Goal: Task Accomplishment & Management: Use online tool/utility

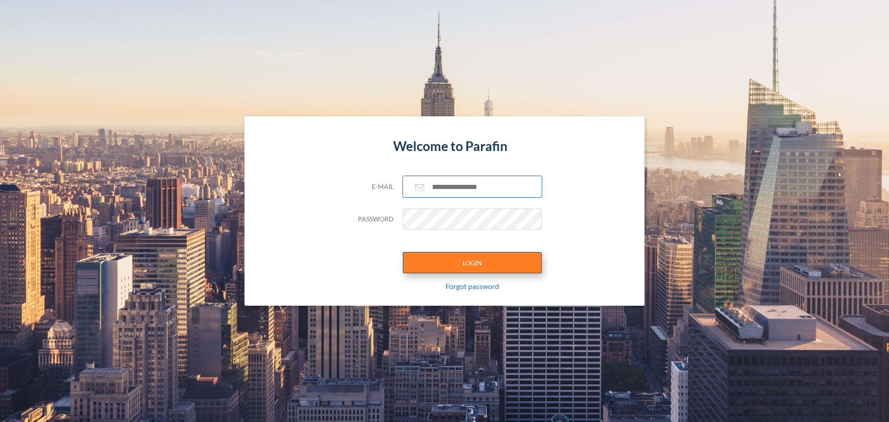
type input "**********"
click at [453, 259] on button "LOGIN" at bounding box center [472, 262] width 139 height 21
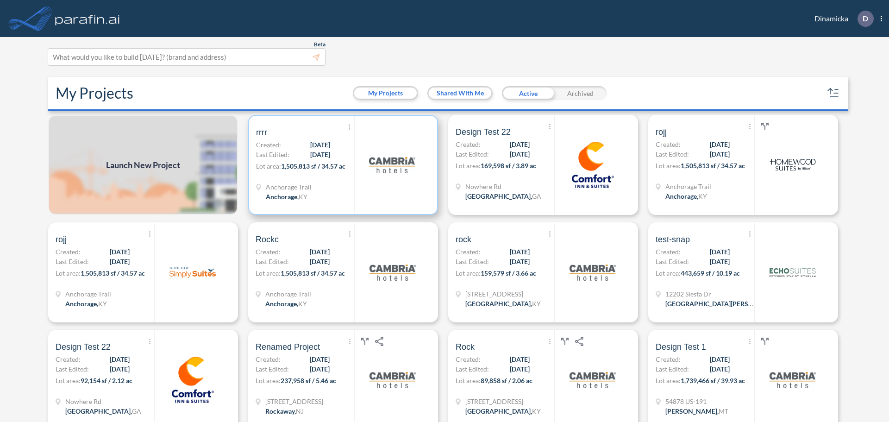
click at [400, 187] on img at bounding box center [392, 165] width 46 height 46
